Goal: Check status

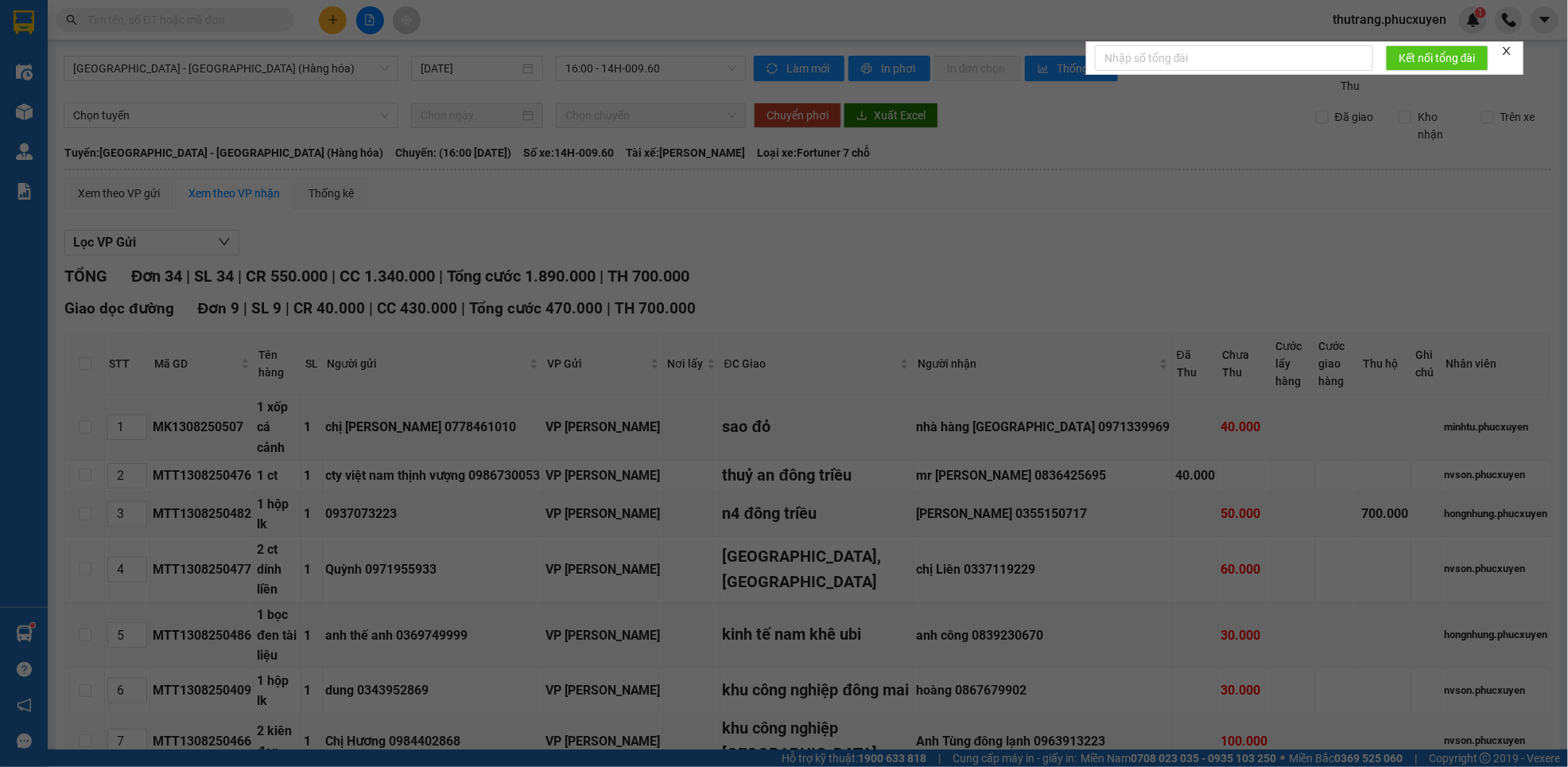
scroll to position [1074, 0]
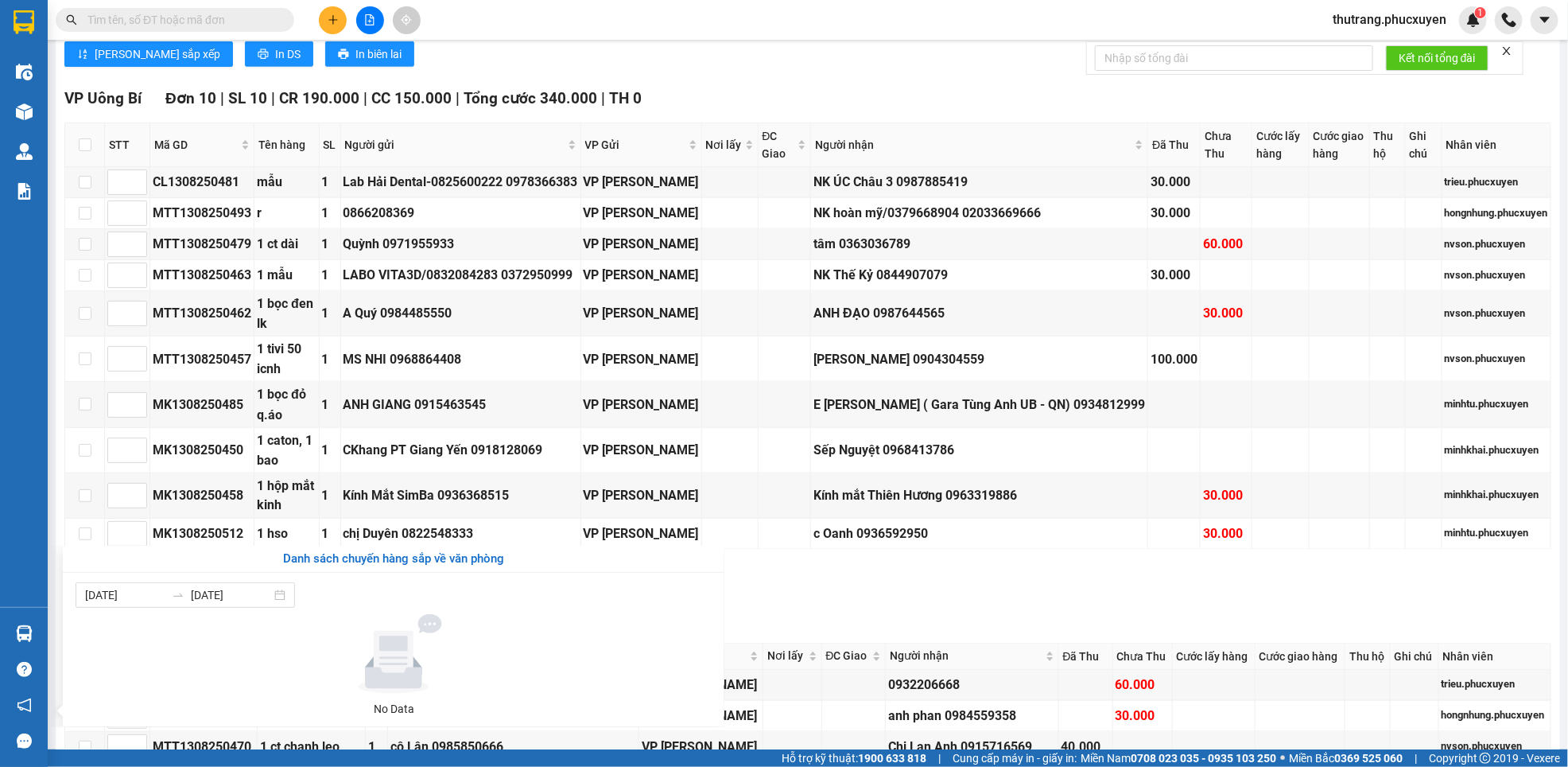
click at [815, 642] on section "Kết quả tìm kiếm ( 0 ) Bộ lọc No Data thutrang.phucxuyen 1 Điều hành xe Kho hàn…" at bounding box center [784, 383] width 1568 height 767
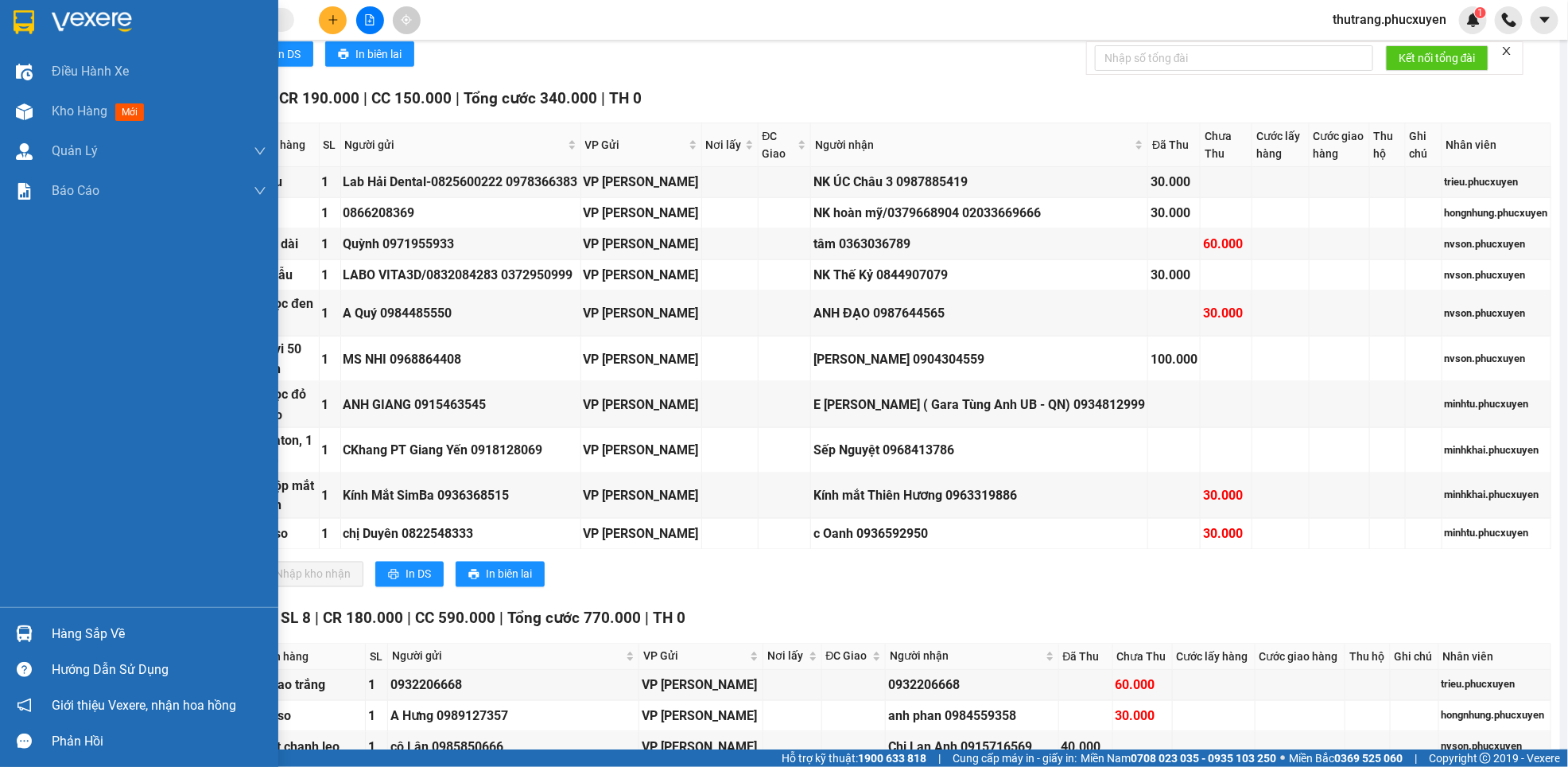
click at [17, 624] on div at bounding box center [24, 634] width 28 height 28
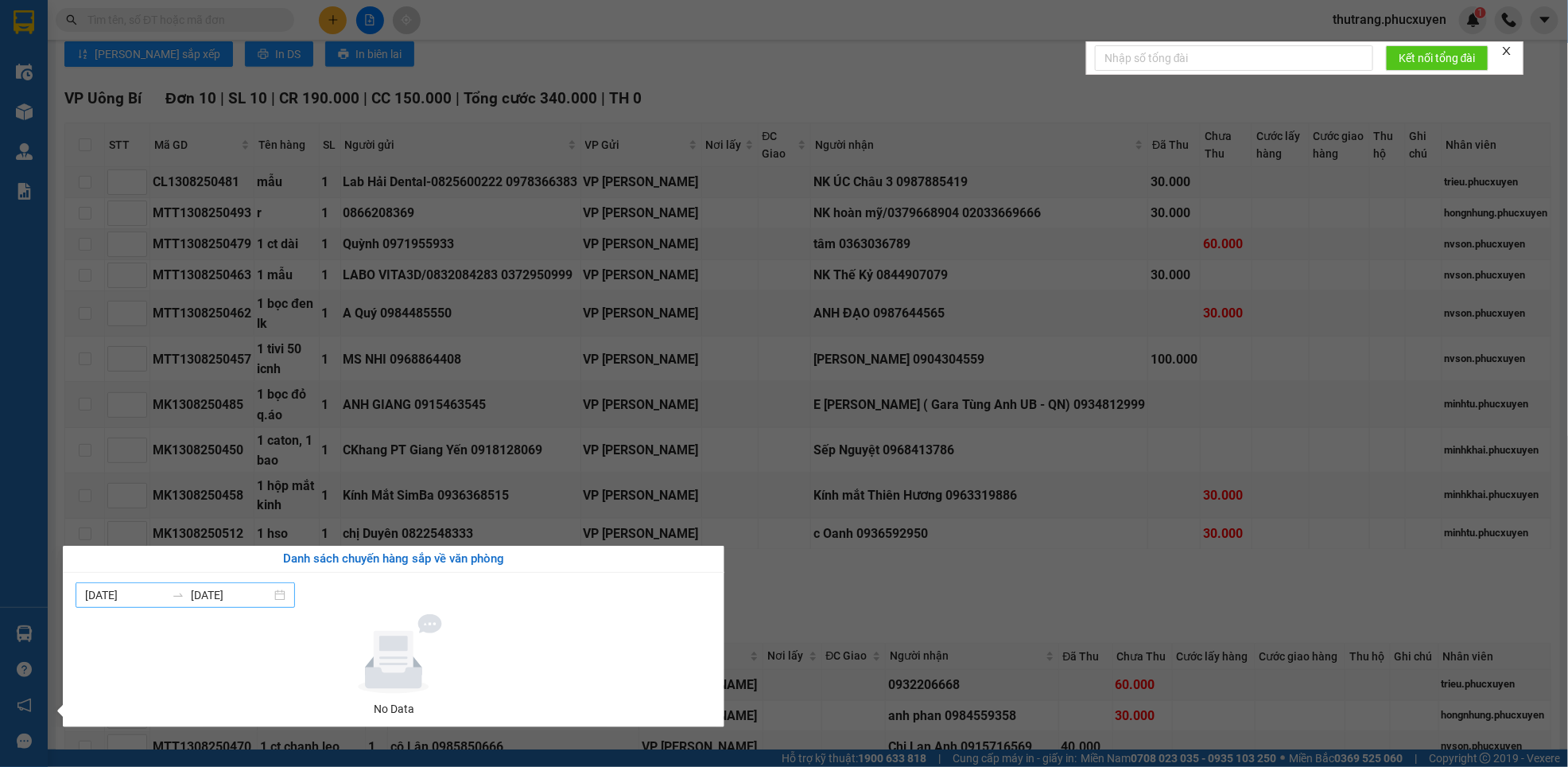
click at [265, 595] on input "13/08/2025" at bounding box center [231, 595] width 80 height 17
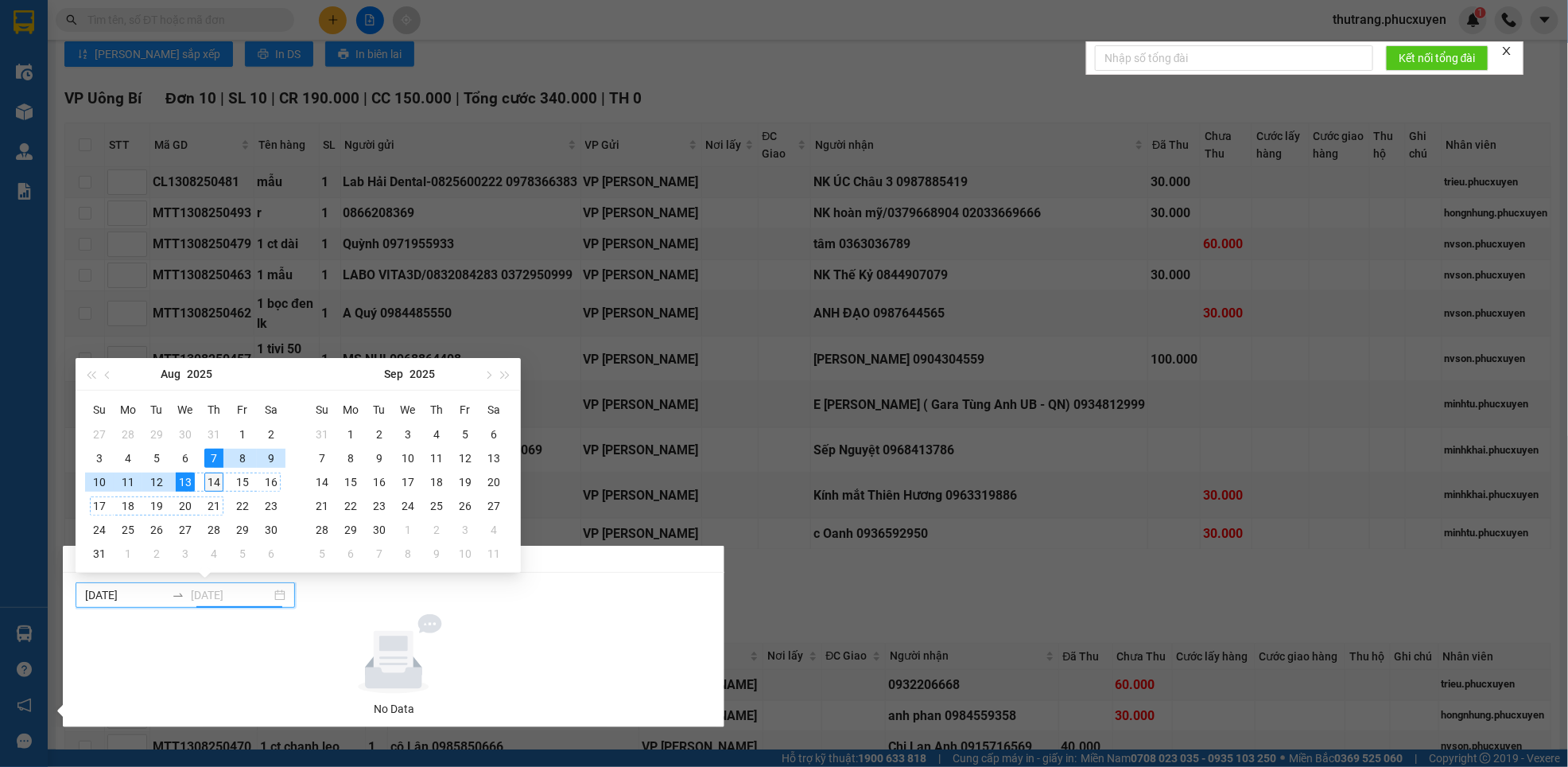
type input "[DATE]"
click at [208, 484] on div "14" at bounding box center [213, 482] width 19 height 19
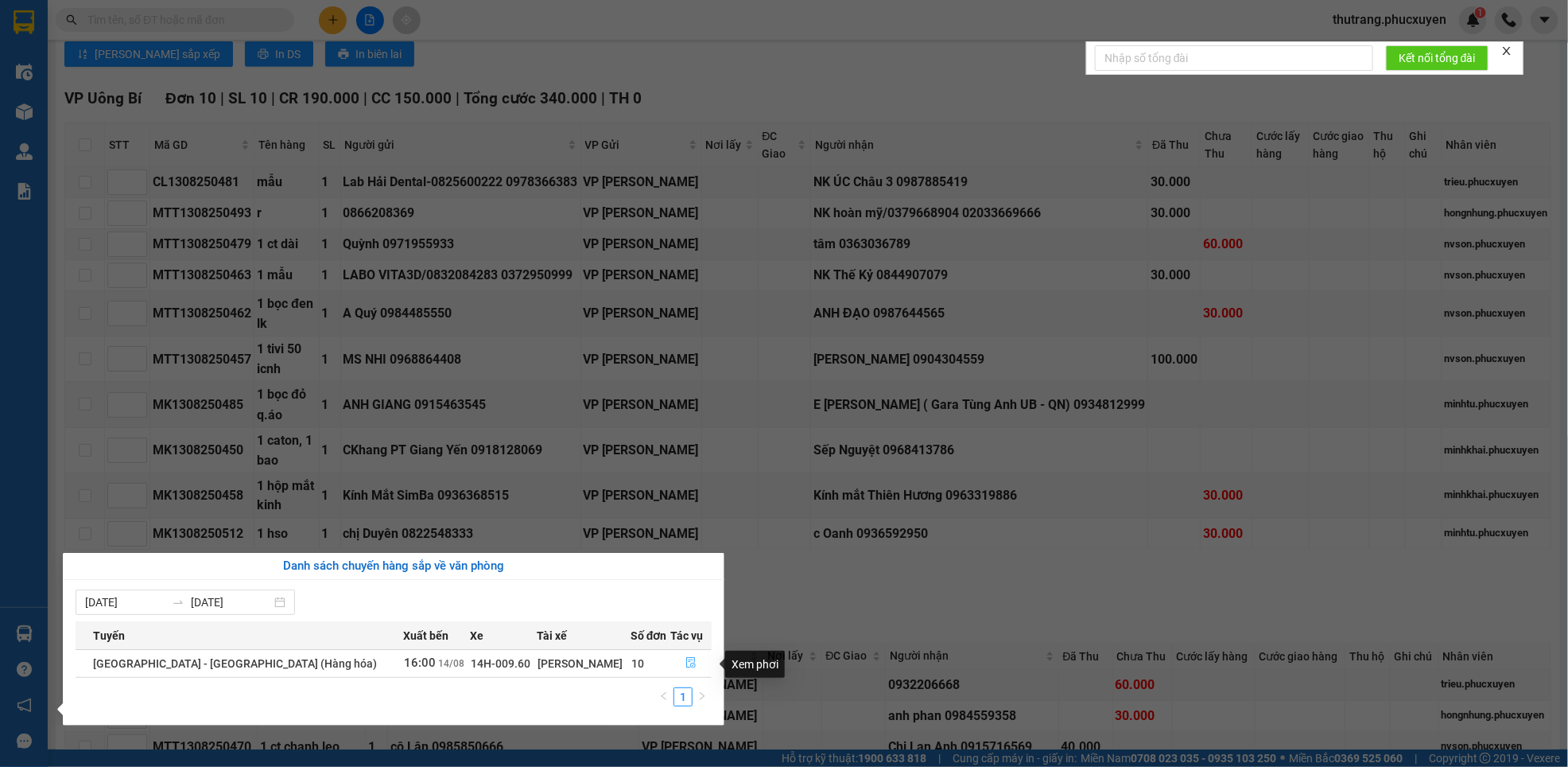
click at [688, 667] on icon "file-done" at bounding box center [691, 663] width 10 height 11
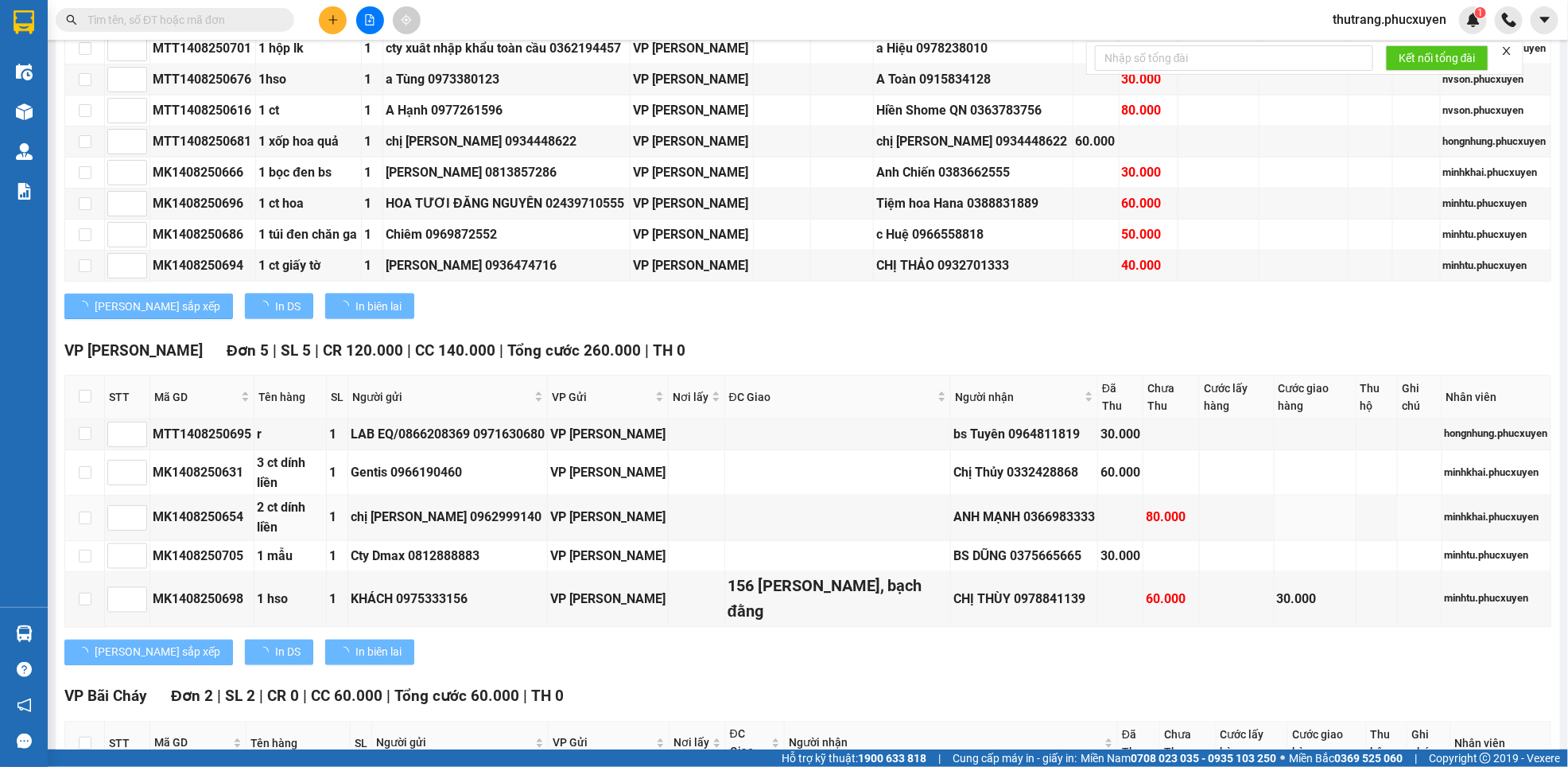
click at [25, 630] on img at bounding box center [24, 634] width 17 height 17
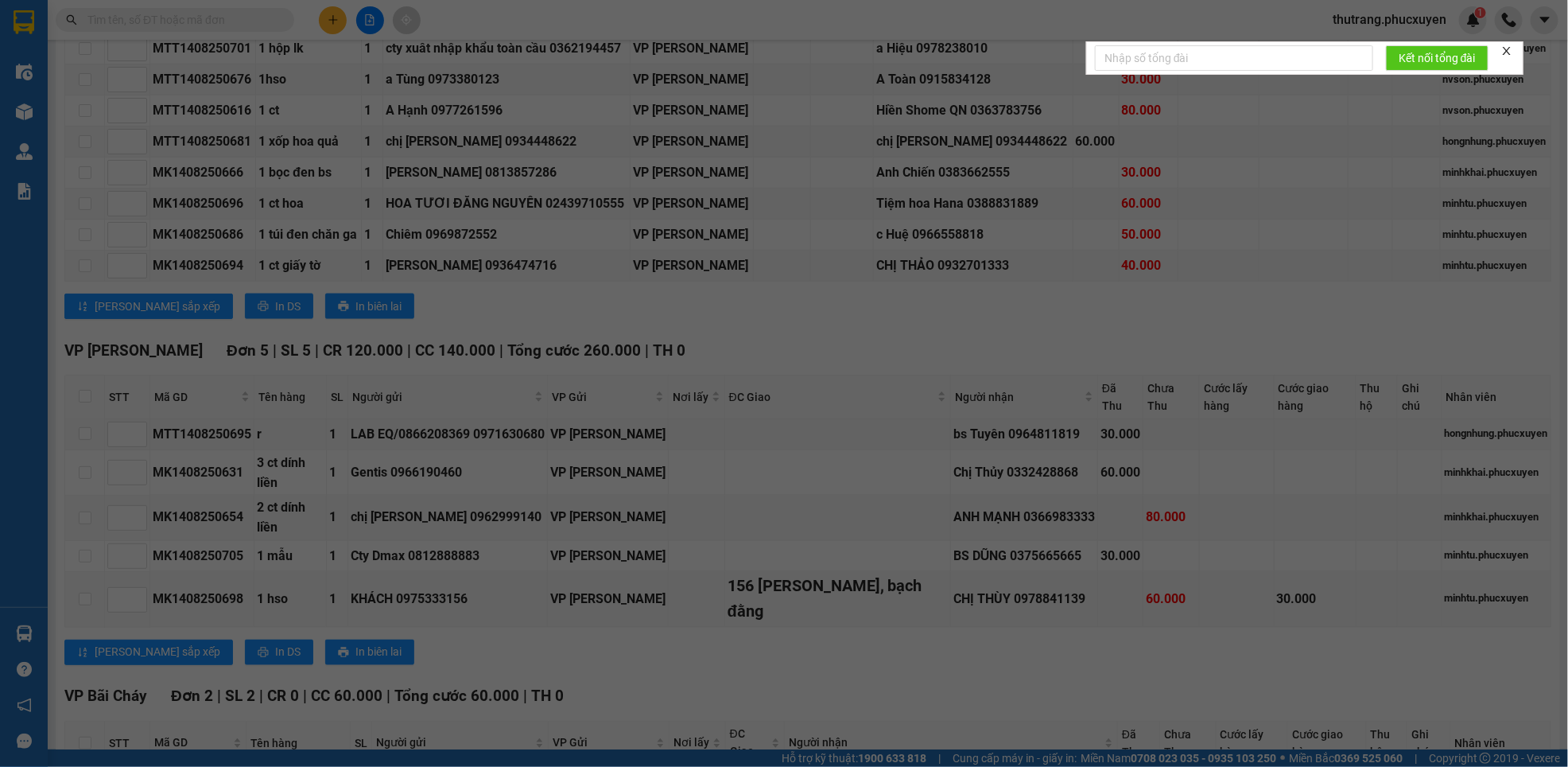
type input "[DATE]"
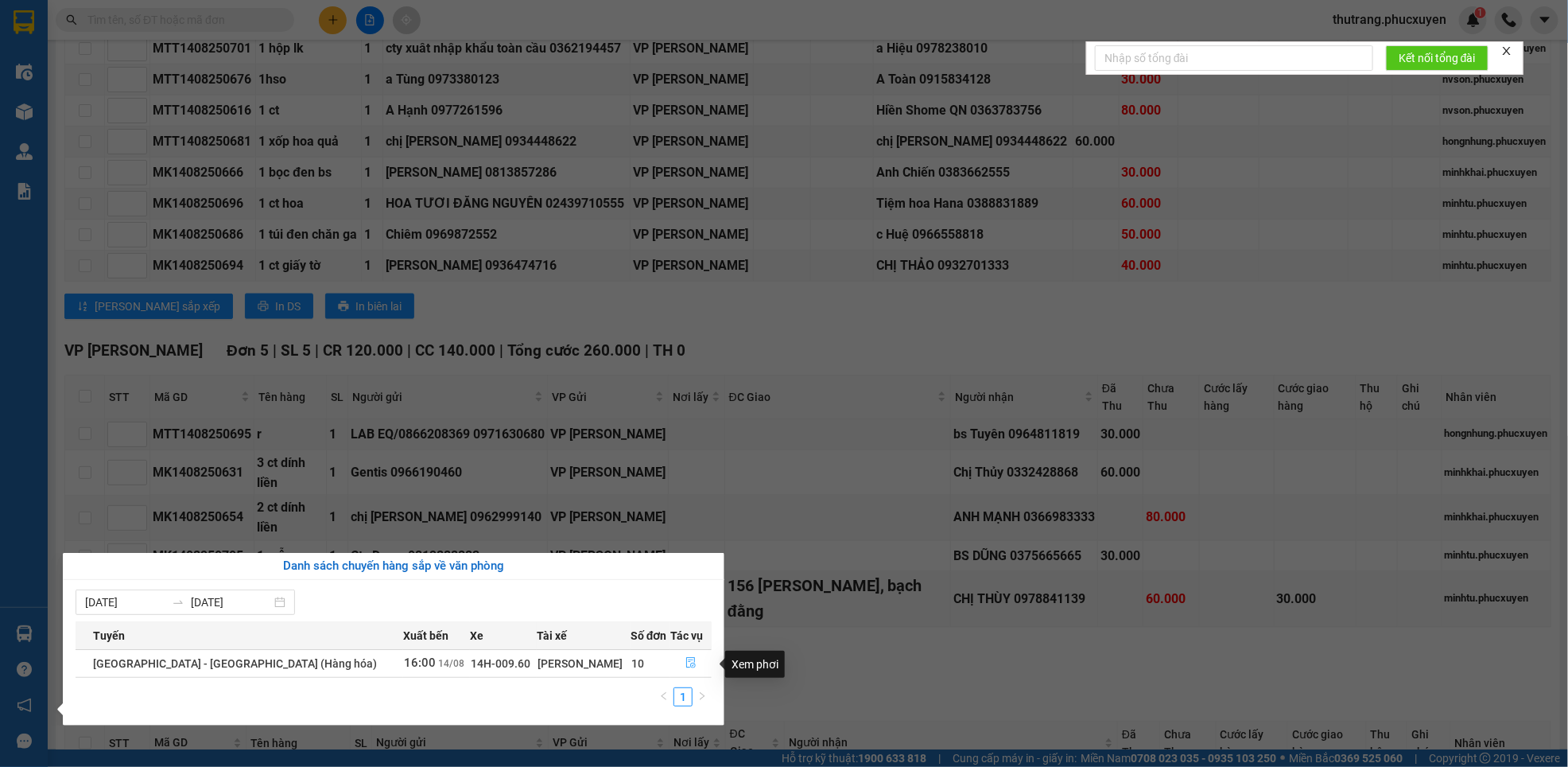
click at [686, 669] on icon "file-done" at bounding box center [691, 662] width 11 height 11
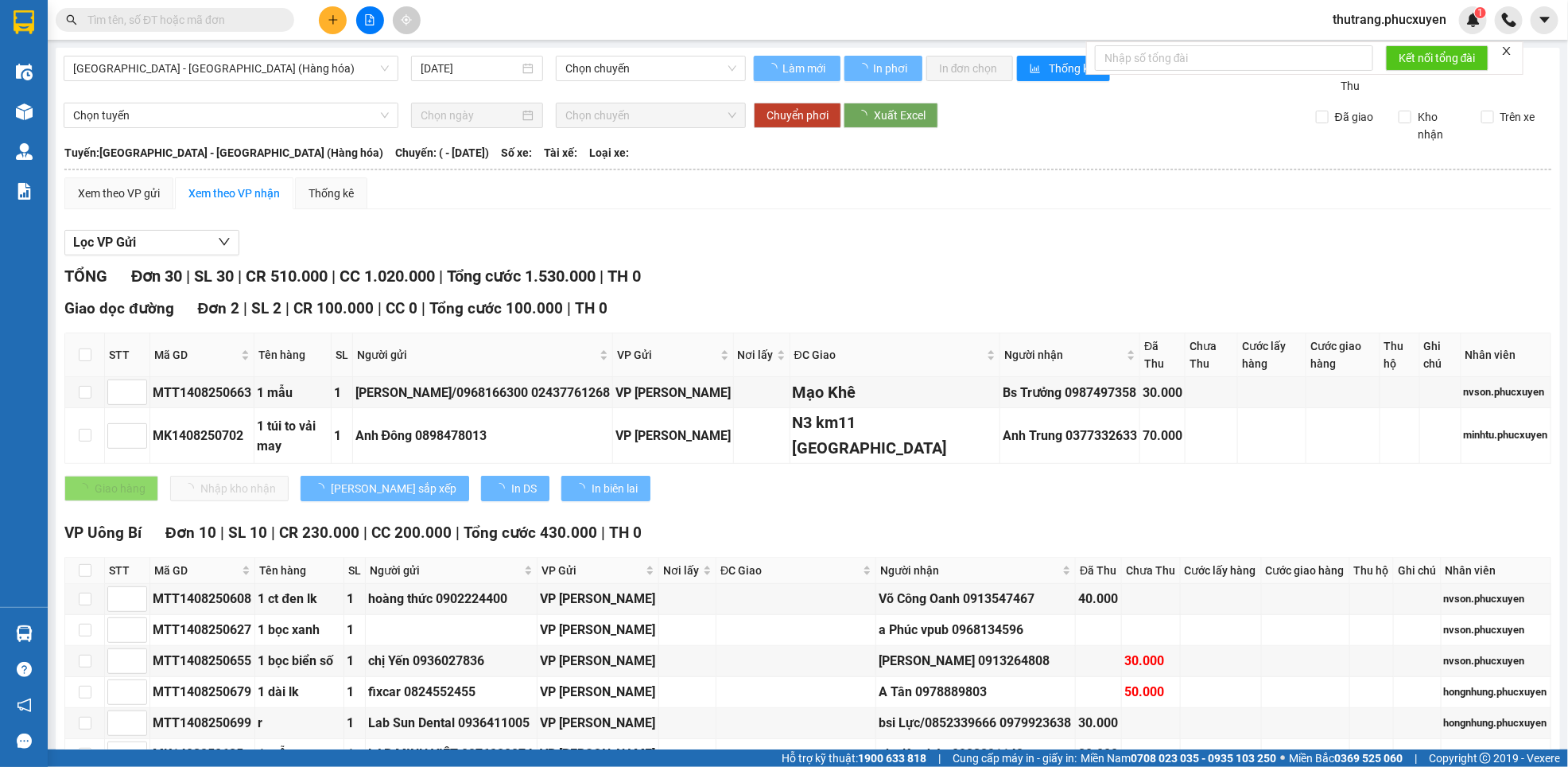
click at [26, 630] on img at bounding box center [24, 634] width 17 height 17
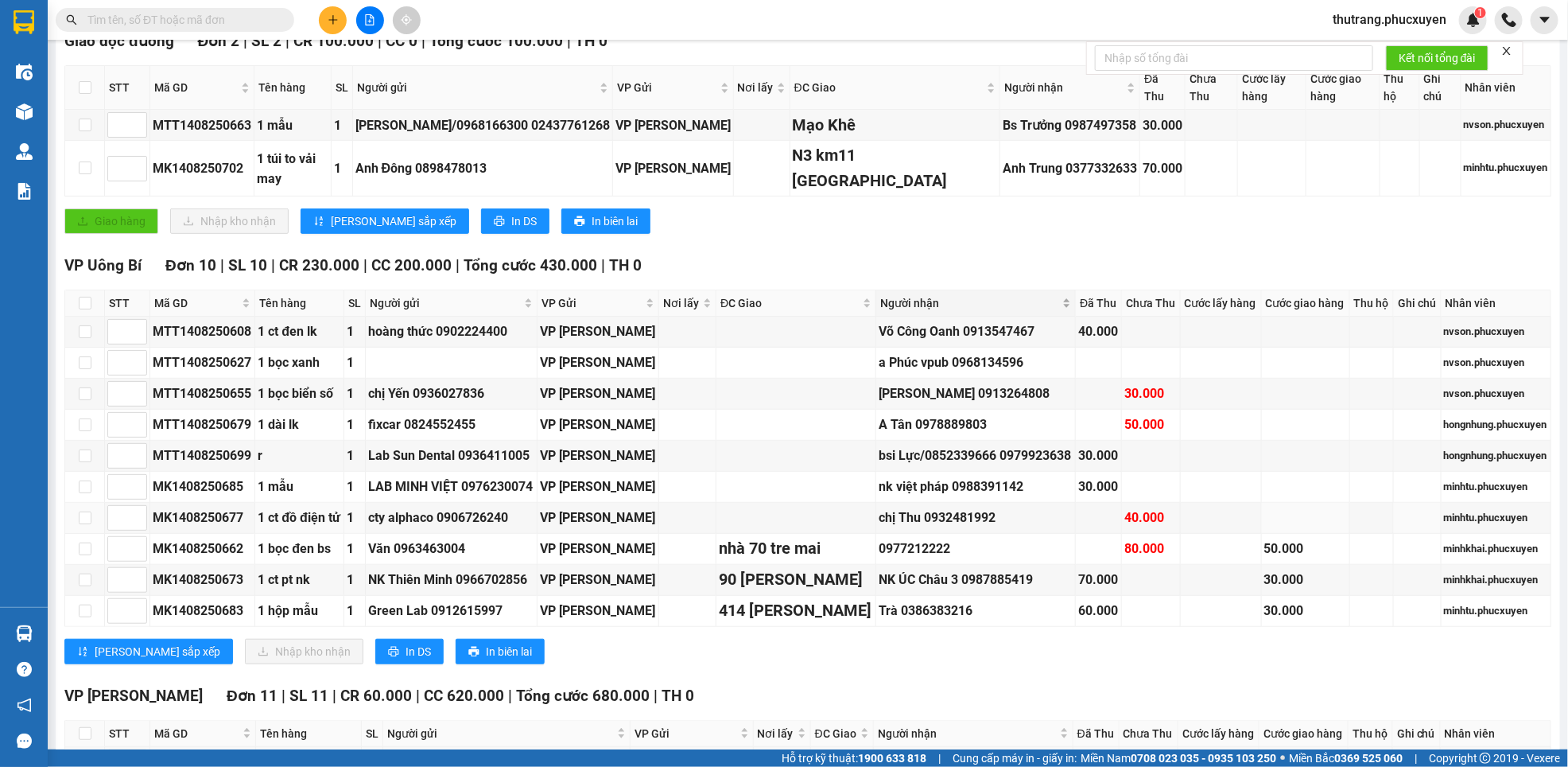
scroll to position [386, 0]
